Goal: Information Seeking & Learning: Find specific page/section

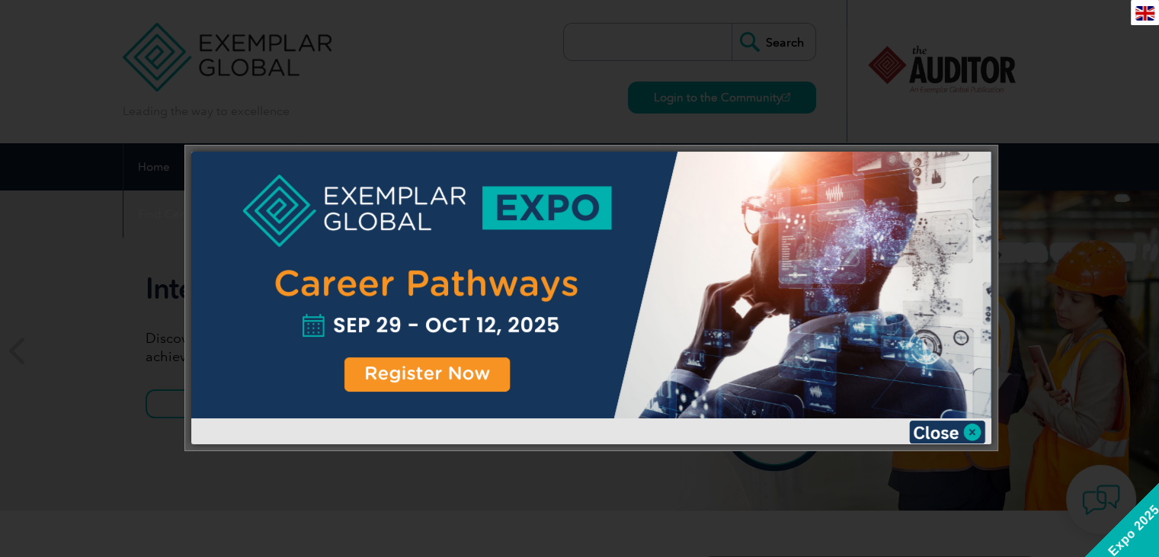
click at [1098, 30] on div at bounding box center [579, 278] width 1159 height 557
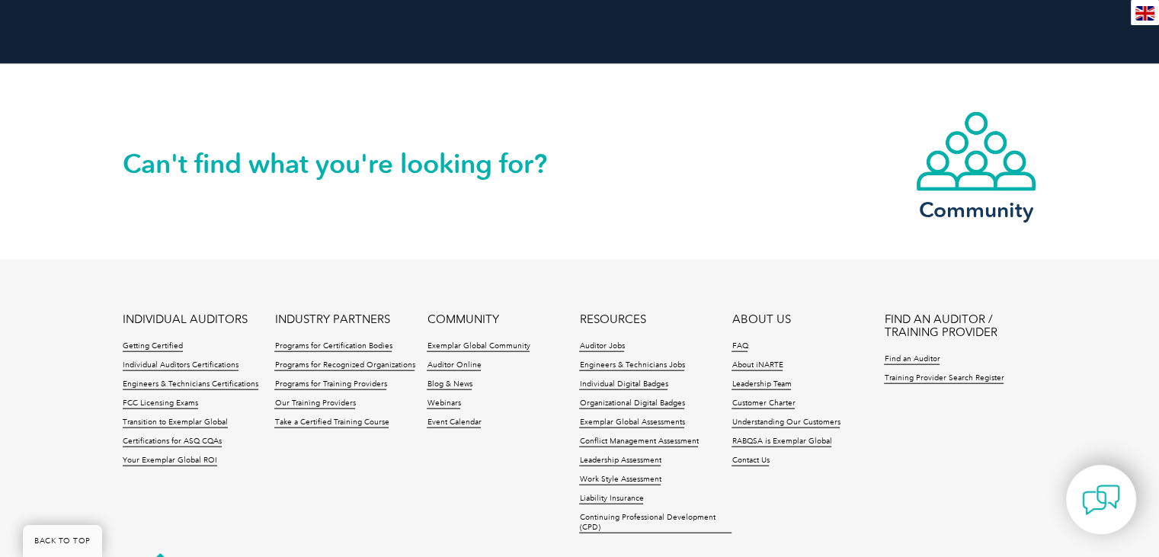
scroll to position [3582, 0]
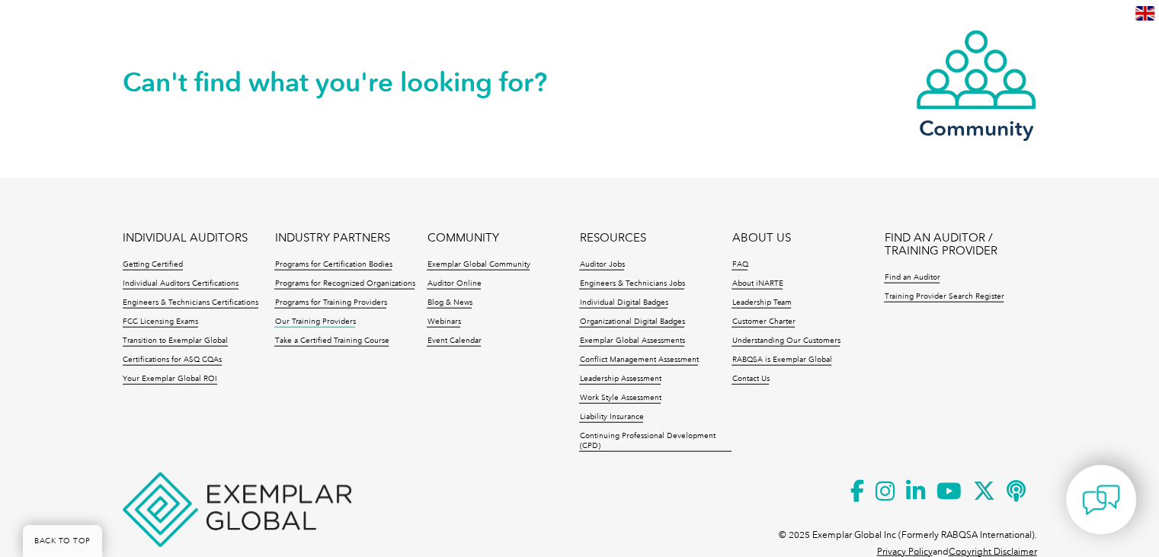
click at [315, 325] on link "Our Training Providers" at bounding box center [314, 322] width 81 height 11
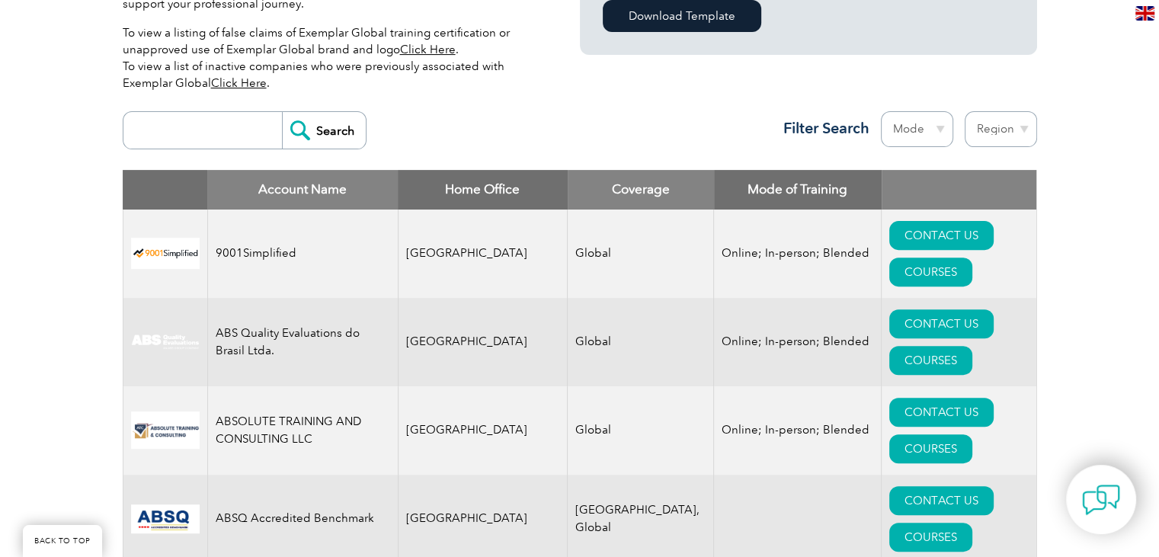
scroll to position [533, 0]
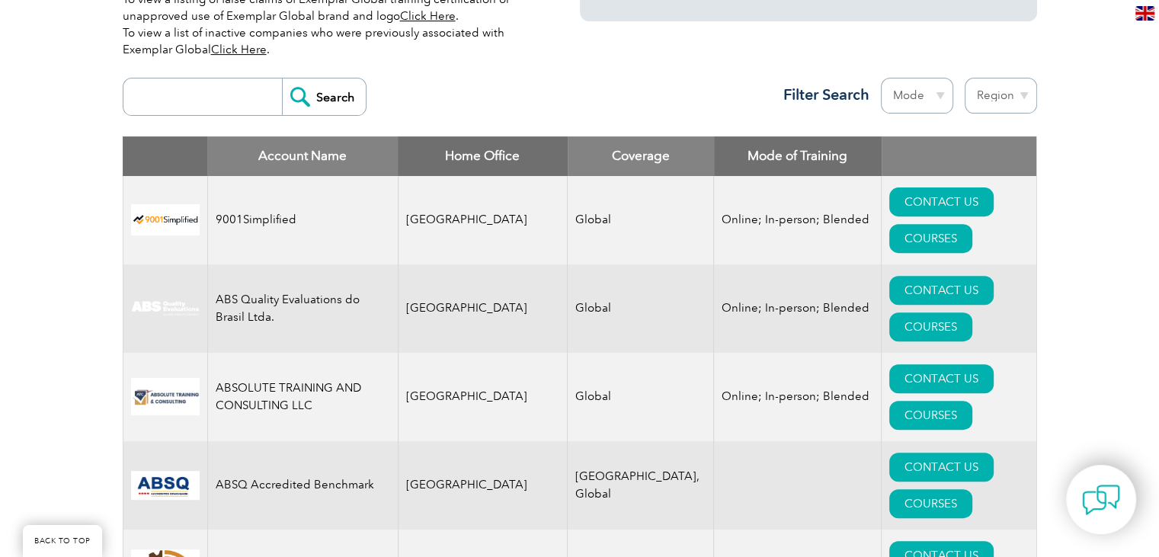
click at [218, 101] on input "search" at bounding box center [206, 96] width 151 height 37
type input "ken"
click at [282, 78] on input "Search" at bounding box center [324, 96] width 84 height 37
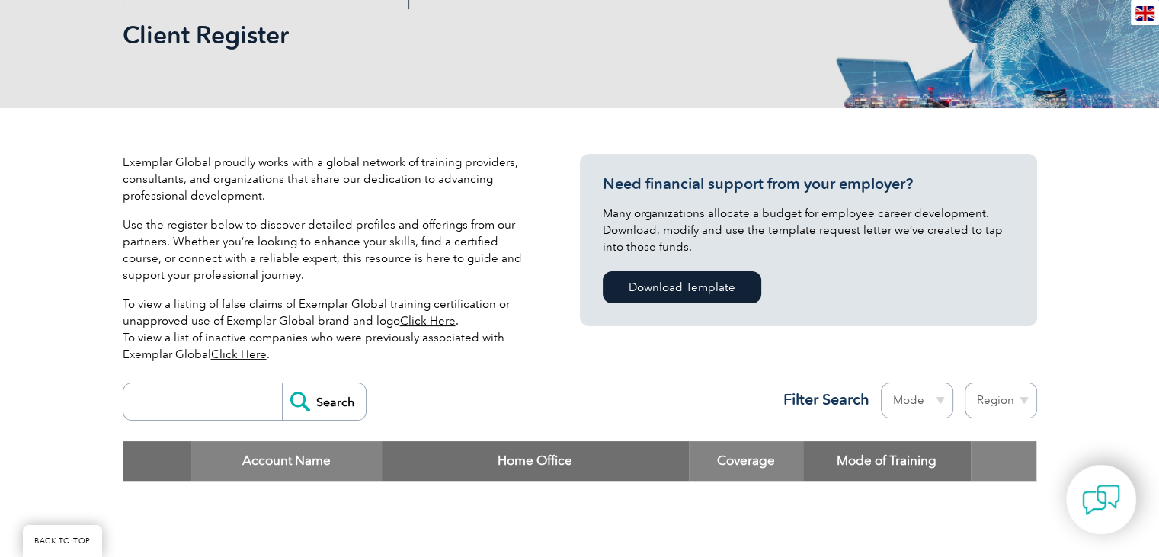
scroll to position [229, 0]
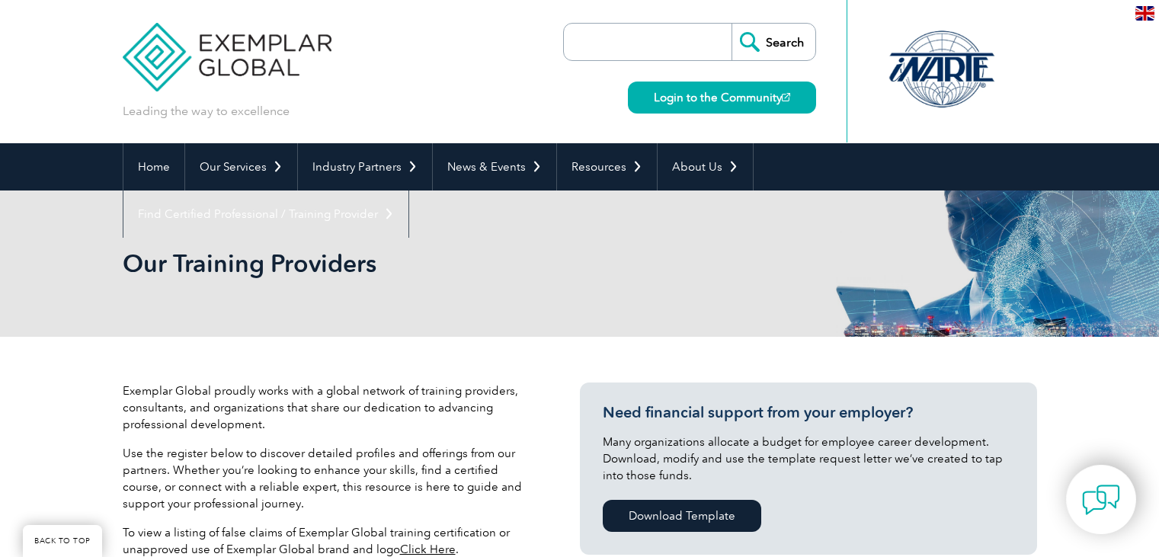
scroll to position [533, 0]
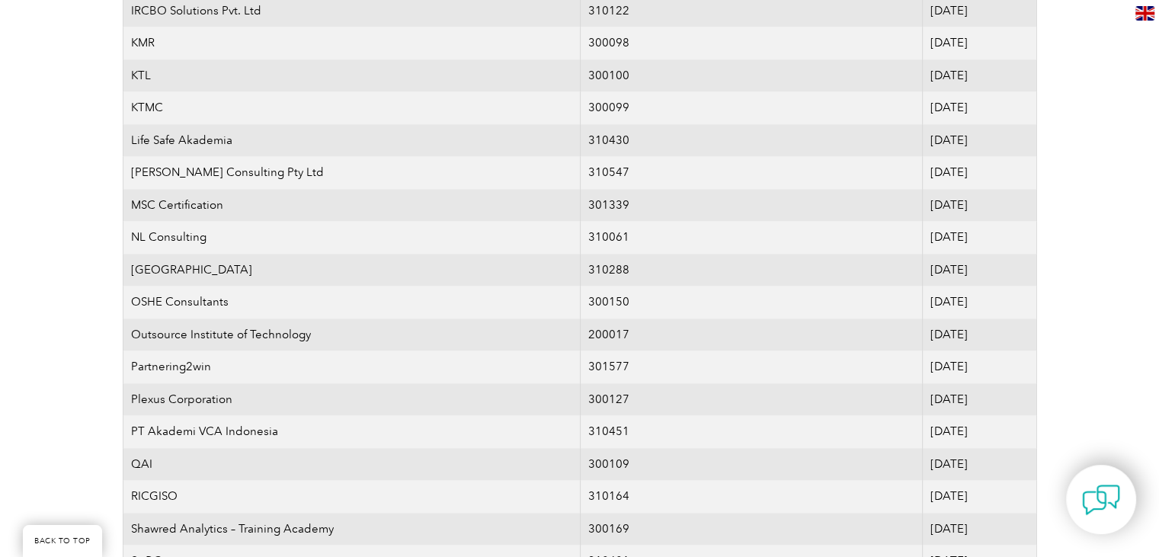
scroll to position [2515, 0]
